Goal: Navigation & Orientation: Find specific page/section

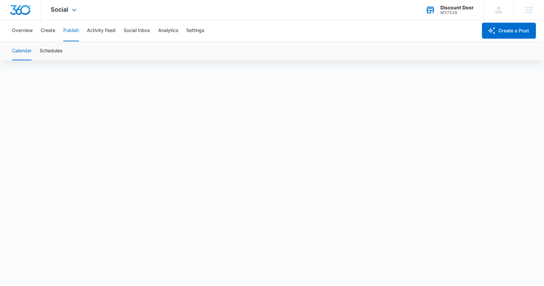
click at [433, 6] on icon at bounding box center [430, 10] width 10 height 10
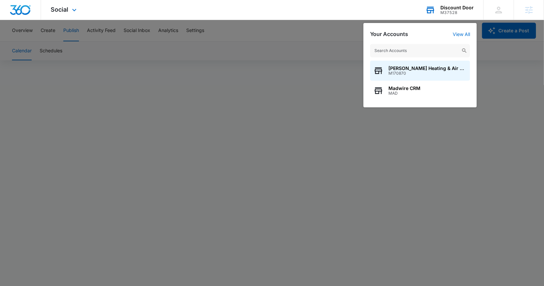
click at [404, 43] on div "[PERSON_NAME] Heating & Air Conditioning M170870 Madwire CRM MAD" at bounding box center [419, 72] width 113 height 70
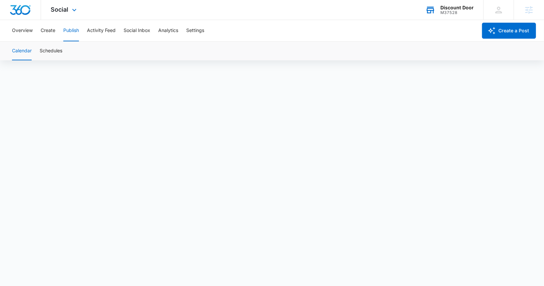
click at [438, 8] on div "Discount Door M37528 Your Accounts View All" at bounding box center [449, 10] width 68 height 20
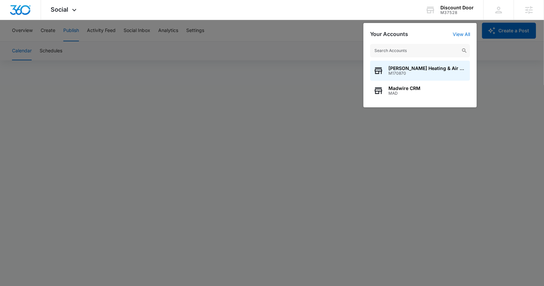
click at [407, 51] on input "text" at bounding box center [420, 50] width 100 height 13
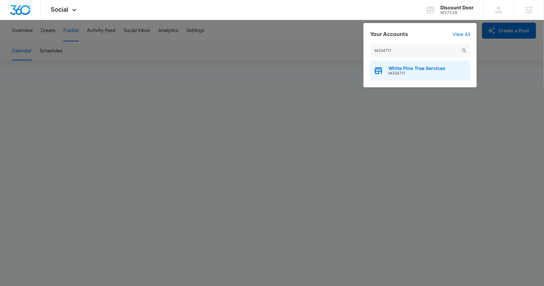
type input "M334711"
click at [406, 72] on span "M334711" at bounding box center [416, 73] width 57 height 5
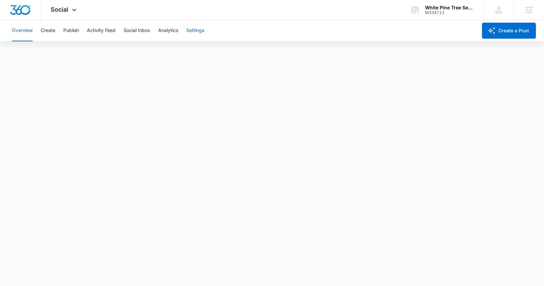
click at [196, 29] on button "Settings" at bounding box center [195, 30] width 18 height 21
click at [66, 27] on button "Publish" at bounding box center [71, 30] width 16 height 21
click at [196, 31] on button "Settings" at bounding box center [195, 30] width 18 height 21
click at [71, 30] on button "Publish" at bounding box center [71, 30] width 16 height 21
